Goal: Information Seeking & Learning: Compare options

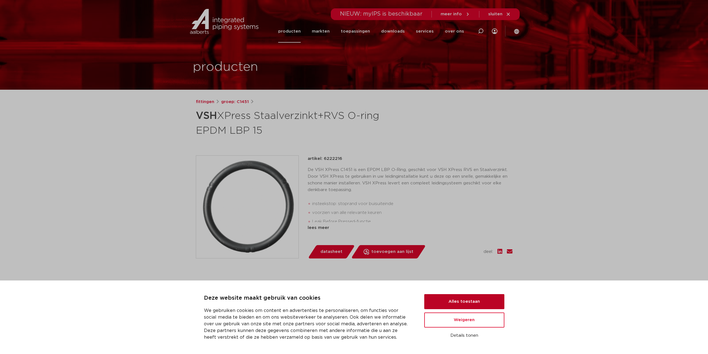
click at [461, 304] on button "Alles toestaan" at bounding box center [464, 301] width 80 height 15
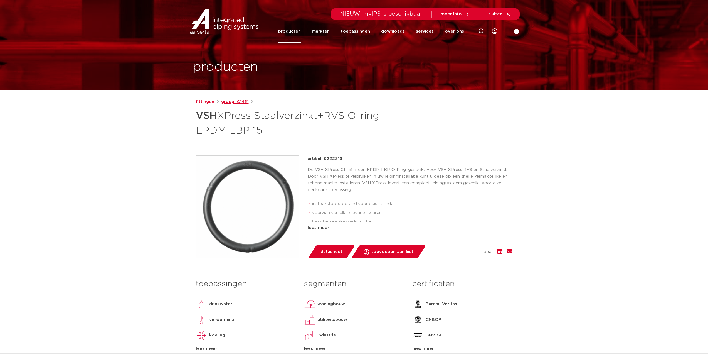
click at [233, 102] on link "groep: C1451" at bounding box center [235, 102] width 28 height 7
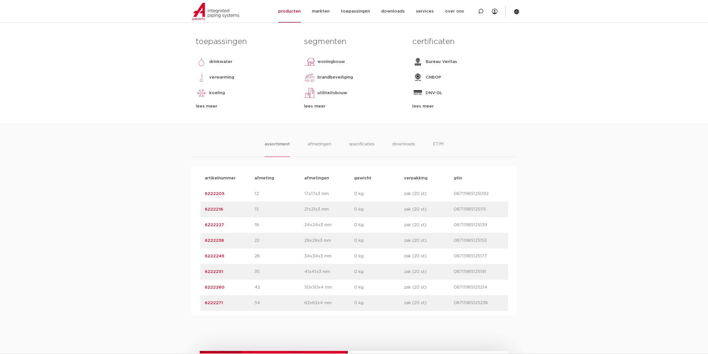
scroll to position [250, 0]
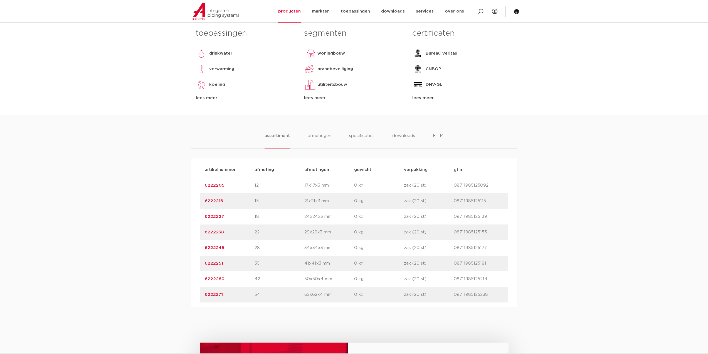
click at [212, 217] on link "6222227" at bounding box center [214, 216] width 19 height 4
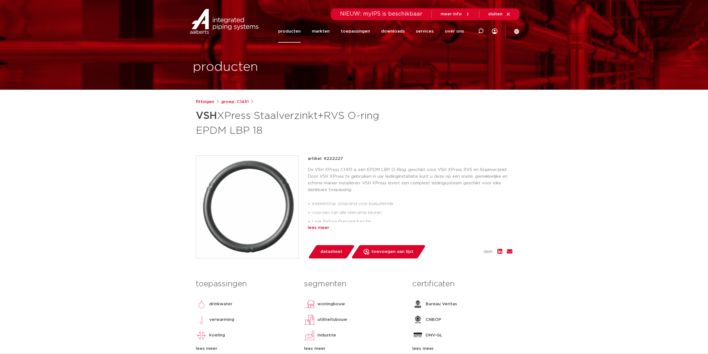
click at [323, 227] on div "lees meer" at bounding box center [410, 227] width 205 height 7
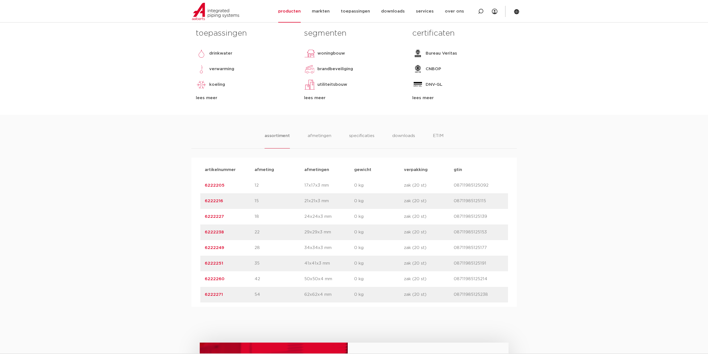
scroll to position [250, 0]
click at [215, 202] on link "6222216" at bounding box center [214, 201] width 18 height 4
